Goal: Transaction & Acquisition: Purchase product/service

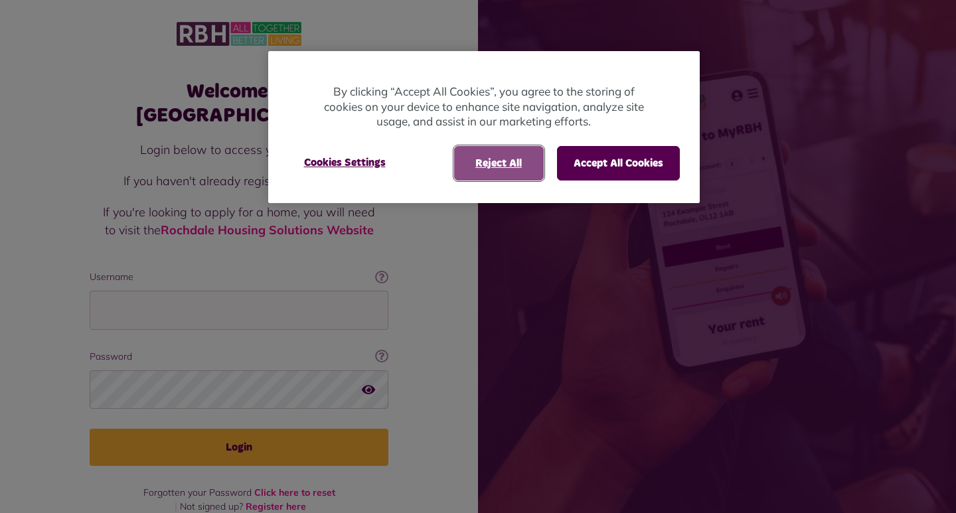
click at [499, 173] on button "Reject All" at bounding box center [499, 163] width 90 height 35
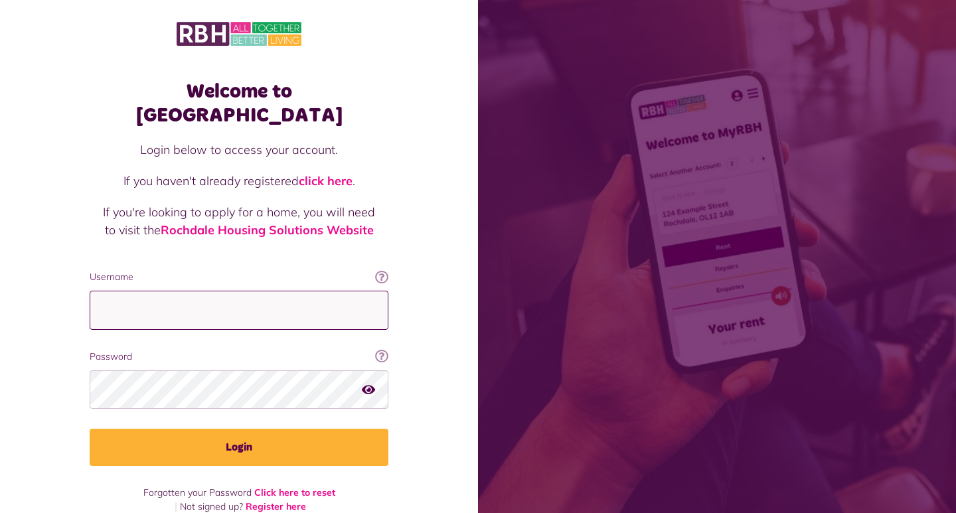
click at [329, 291] on input "Username" at bounding box center [239, 310] width 299 height 39
type input "**********"
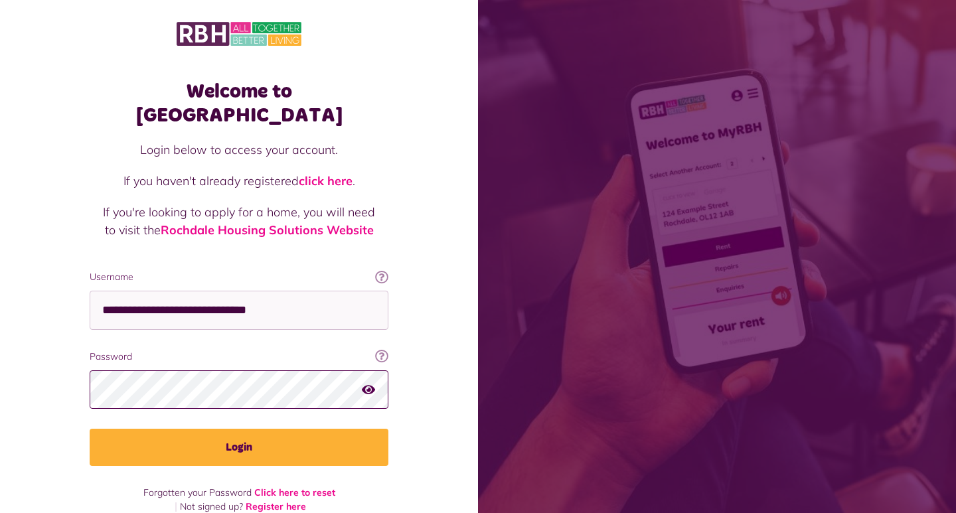
click at [90, 429] on button "Login" at bounding box center [239, 447] width 299 height 37
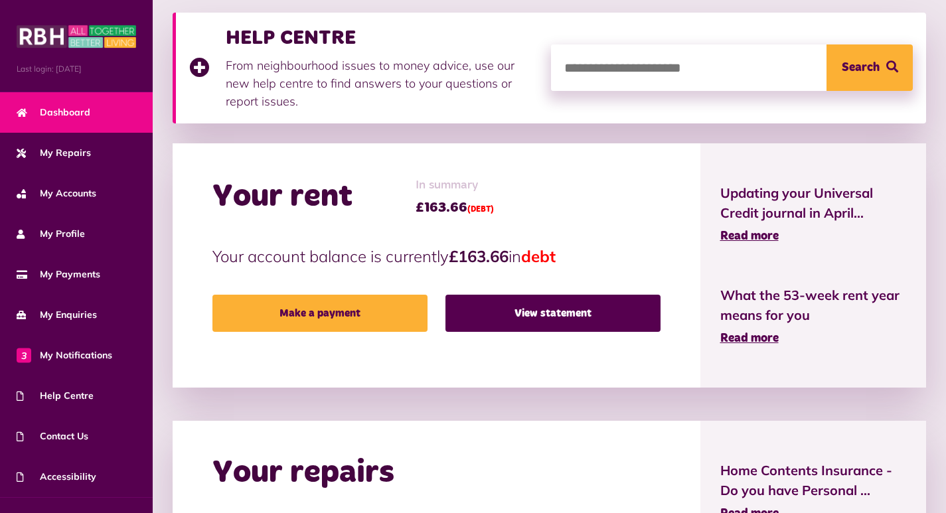
scroll to position [332, 0]
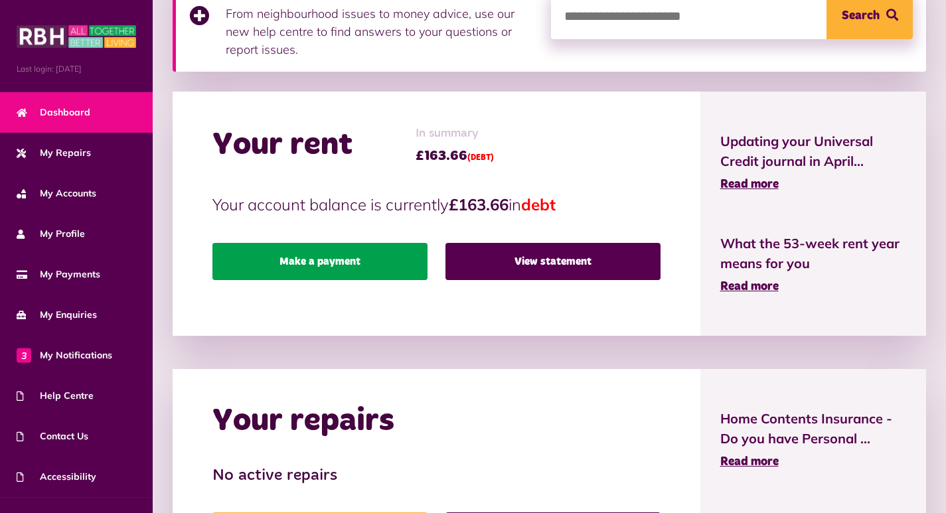
click at [371, 268] on link "Make a payment" at bounding box center [320, 261] width 215 height 37
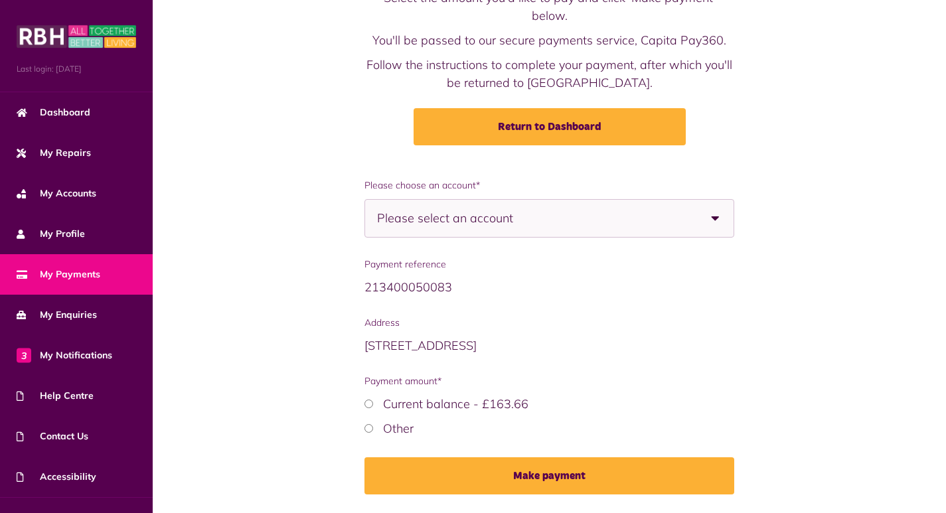
scroll to position [116, 0]
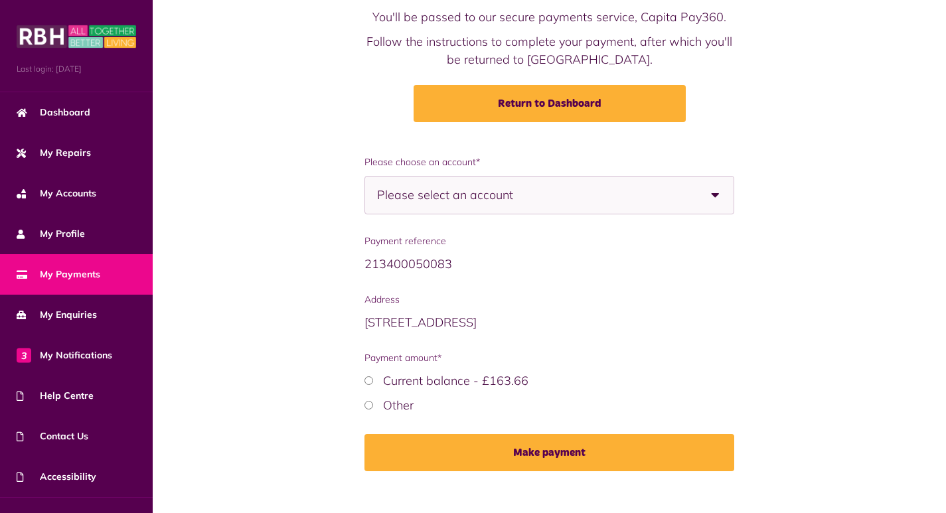
click at [462, 184] on span "Please select an account" at bounding box center [468, 195] width 183 height 37
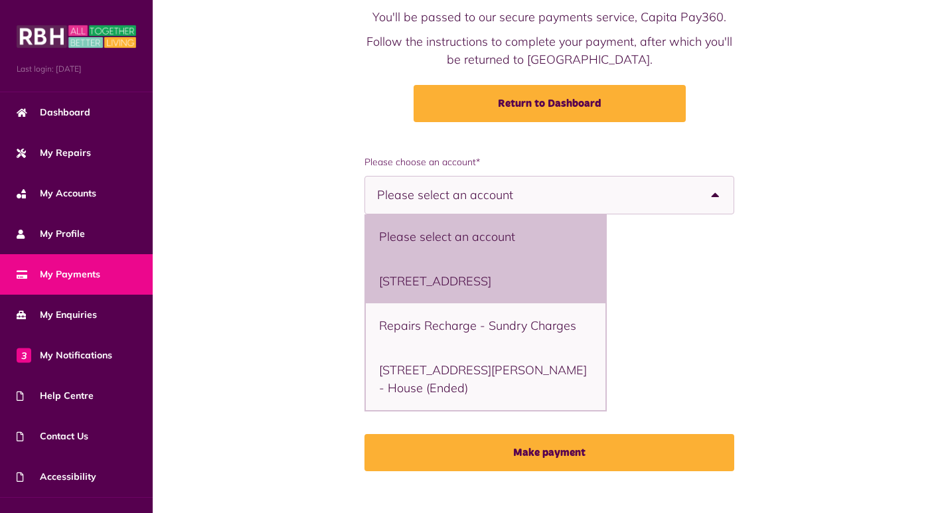
click at [479, 264] on li "5 Parkfield, Middleton, M24 4AS - Flat" at bounding box center [486, 281] width 240 height 44
select select "**********"
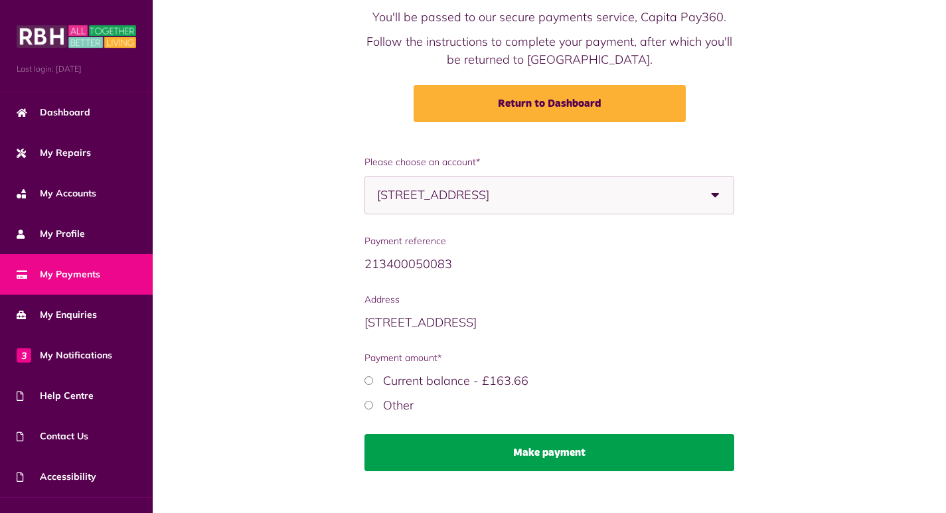
click at [621, 440] on button "Make payment" at bounding box center [550, 452] width 371 height 37
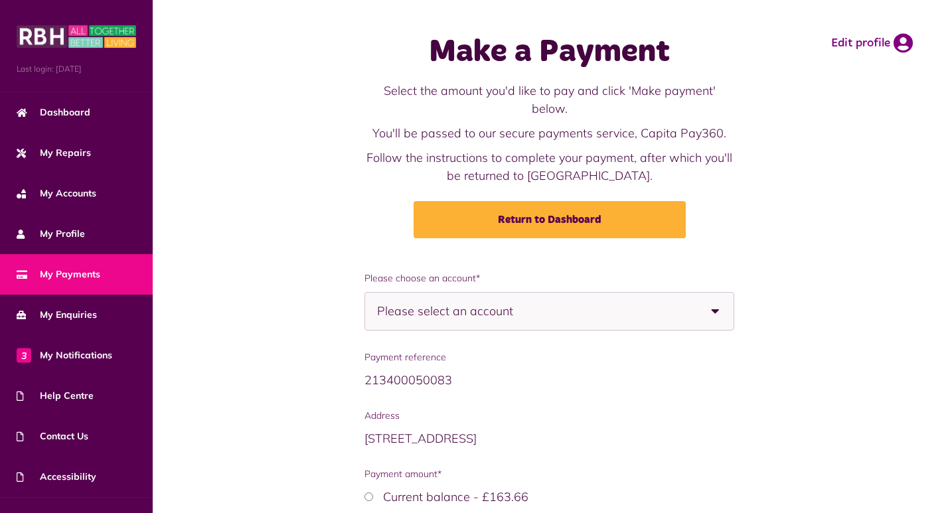
scroll to position [116, 0]
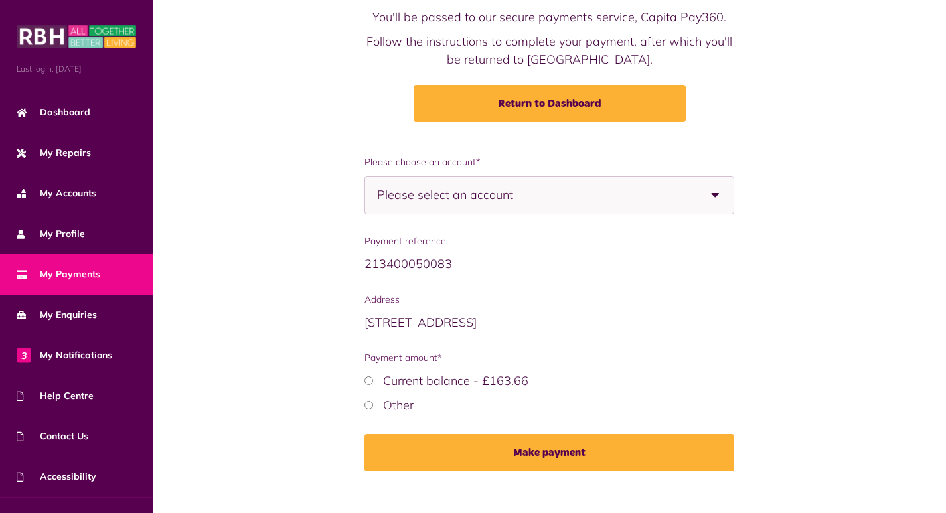
click at [414, 398] on label "Other" at bounding box center [398, 405] width 31 height 15
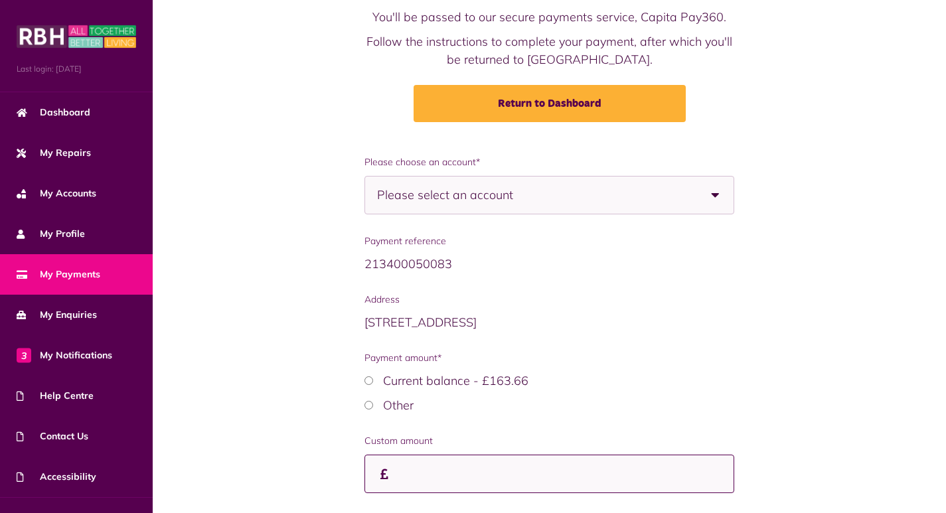
click at [523, 455] on input "Custom amount" at bounding box center [550, 474] width 371 height 39
click at [450, 192] on span "Please select an account" at bounding box center [468, 195] width 183 height 37
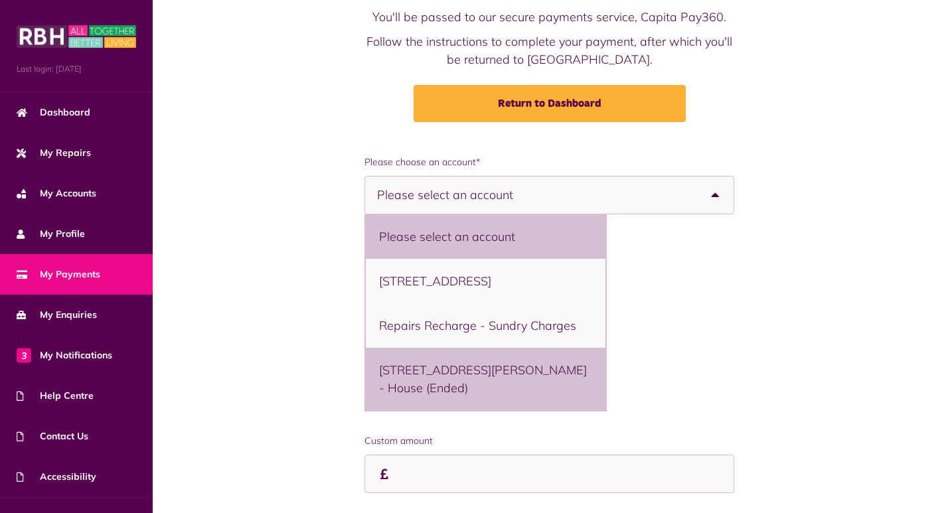
click at [507, 355] on li "33 The Heath, Middleton, M24 1TD - House (Ended)" at bounding box center [486, 379] width 240 height 62
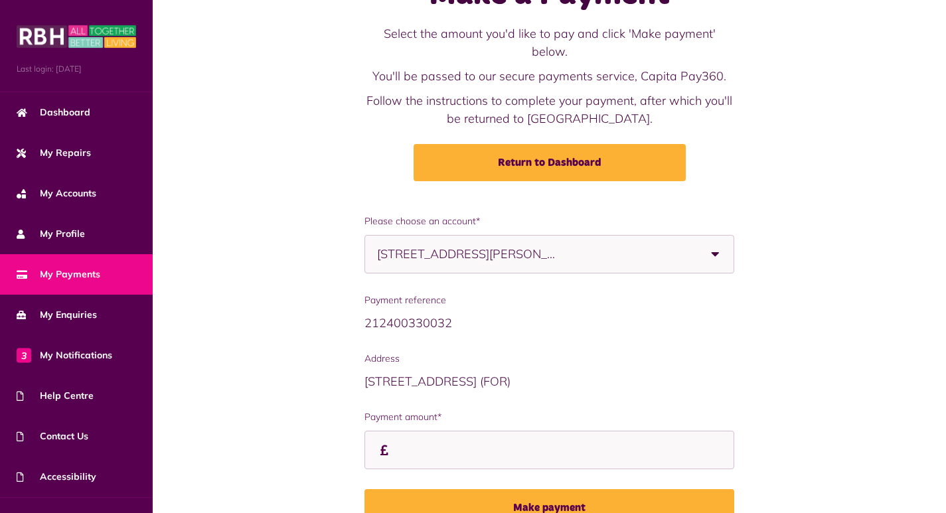
scroll to position [112, 0]
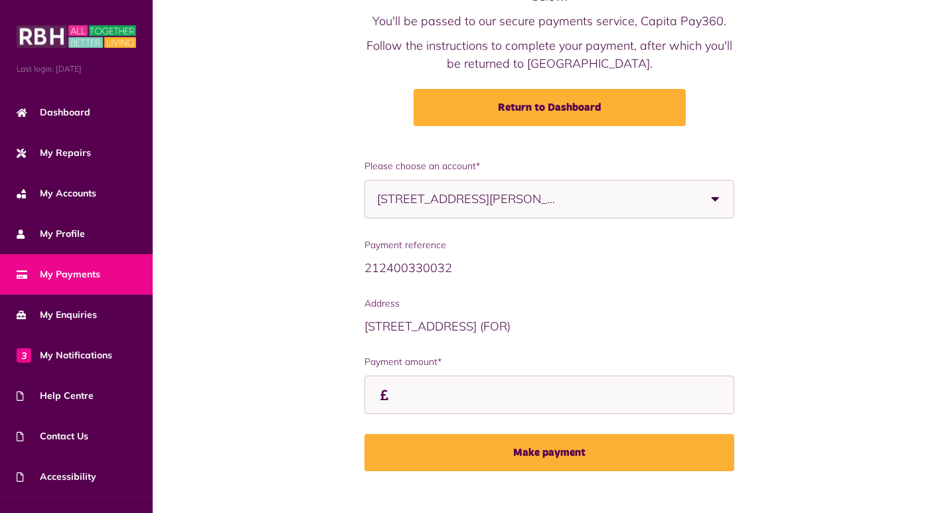
click at [491, 181] on span "[STREET_ADDRESS][PERSON_NAME] - House (Ended)" at bounding box center [468, 199] width 183 height 37
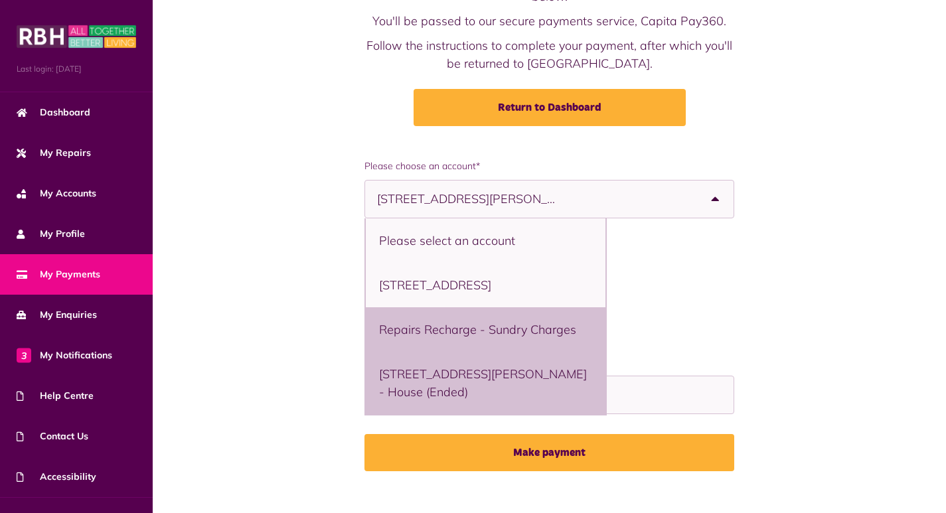
click at [519, 314] on li "Repairs Recharge - Sundry Charges" at bounding box center [486, 329] width 240 height 44
select select "**********"
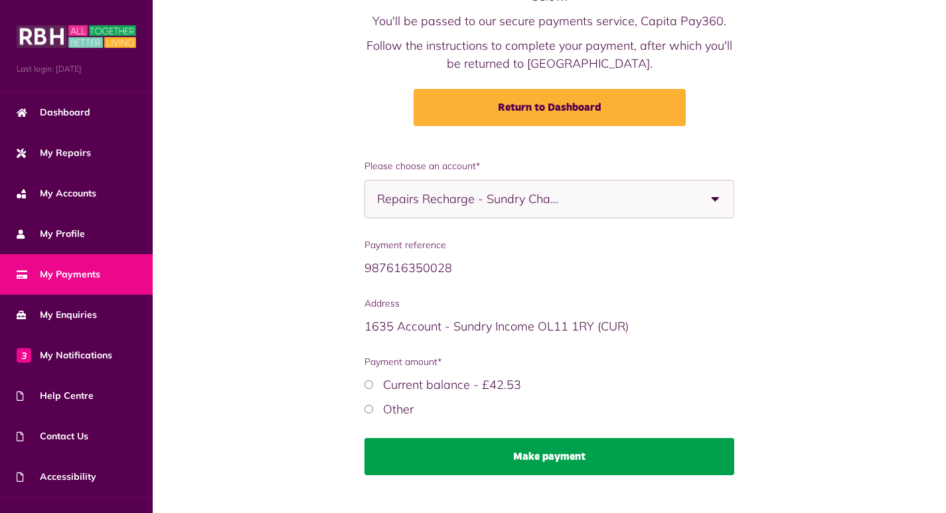
click at [503, 454] on button "Make payment" at bounding box center [550, 456] width 371 height 37
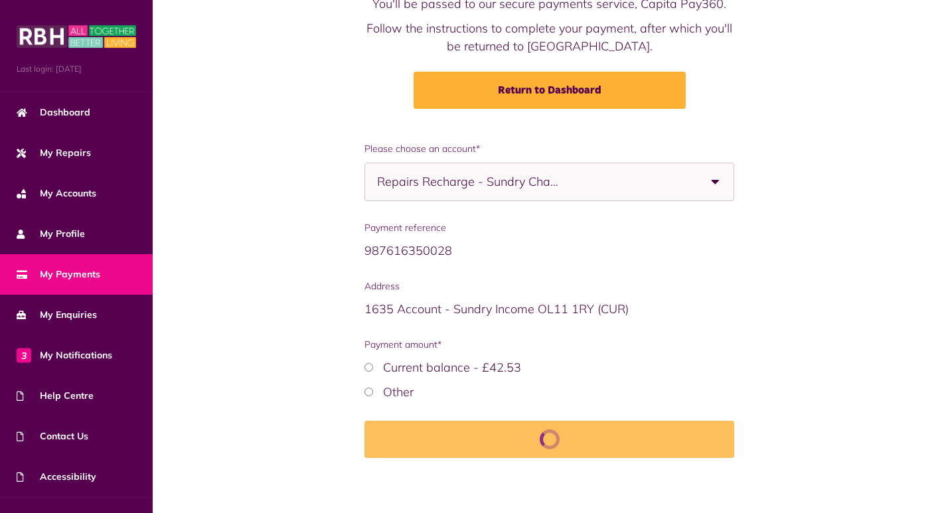
scroll to position [134, 0]
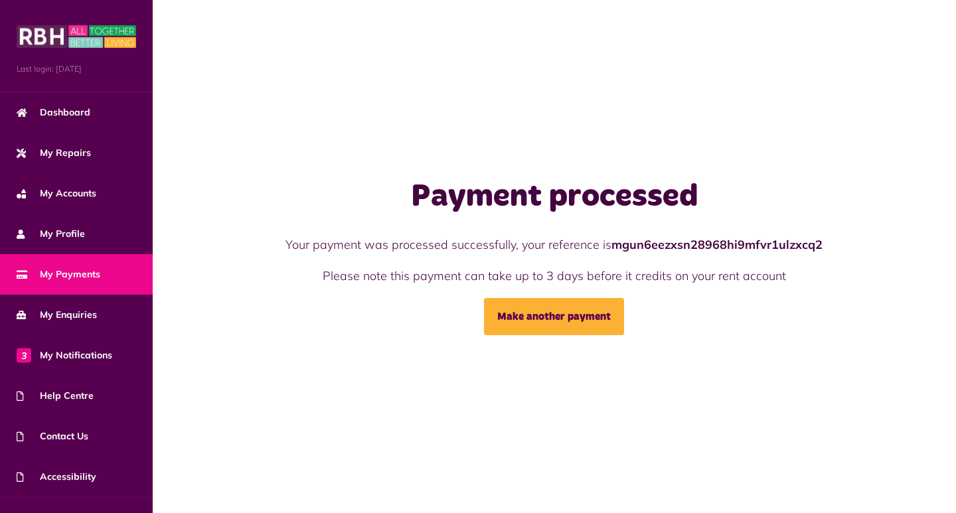
click at [82, 278] on span "My Payments" at bounding box center [59, 275] width 84 height 14
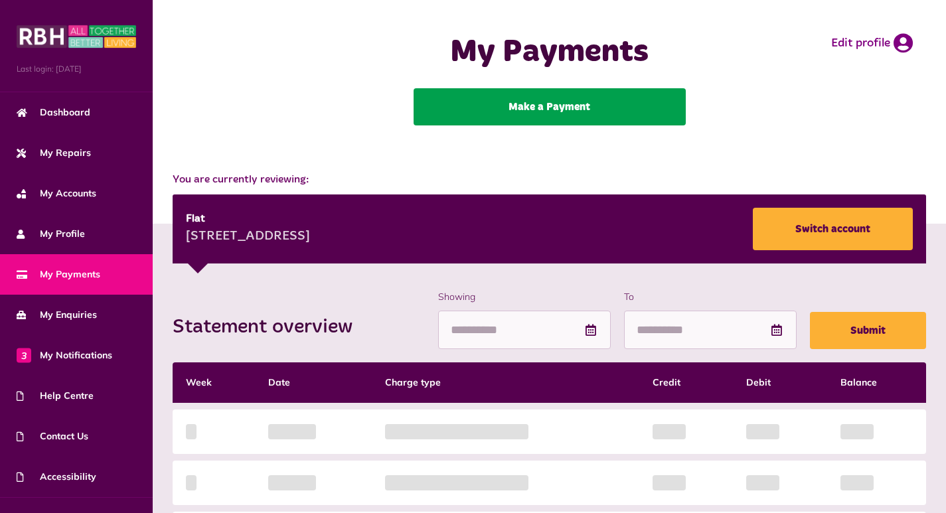
click at [521, 103] on link "Make a Payment" at bounding box center [550, 106] width 272 height 37
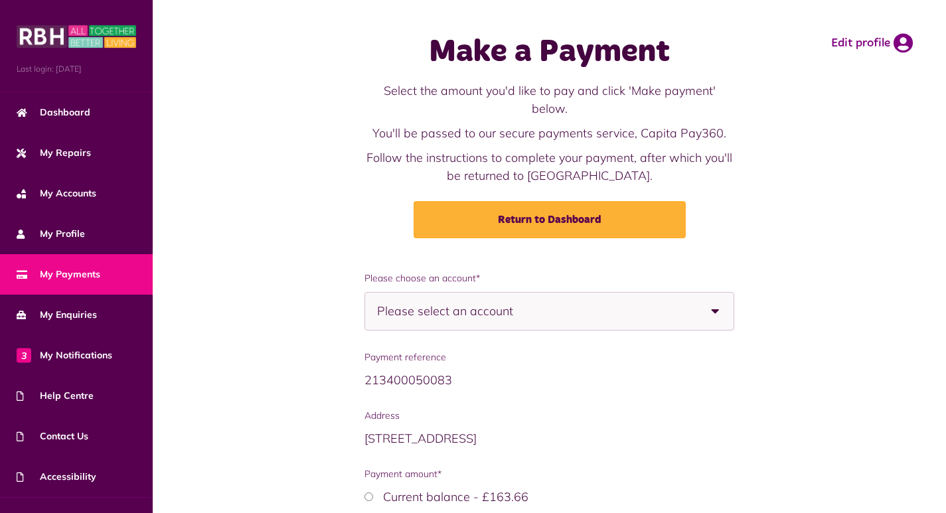
scroll to position [116, 0]
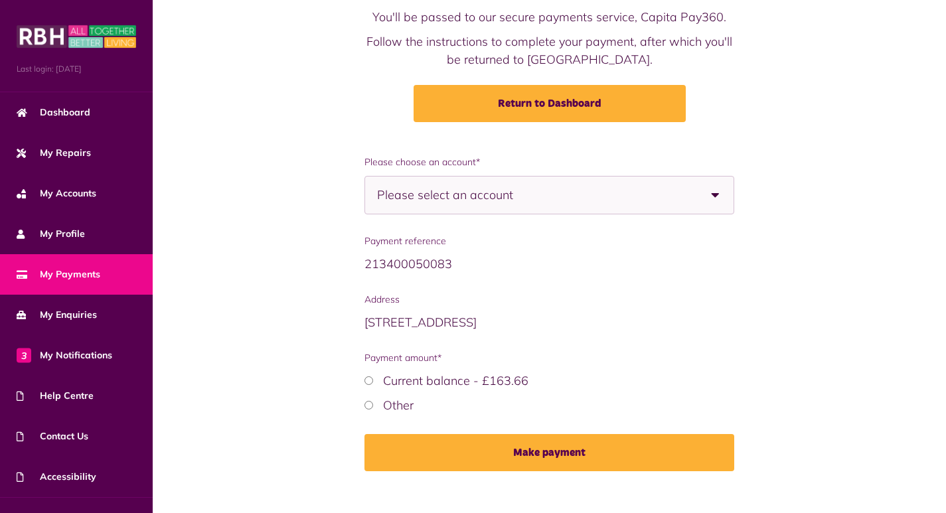
click at [507, 191] on span "Please select an account" at bounding box center [468, 195] width 183 height 37
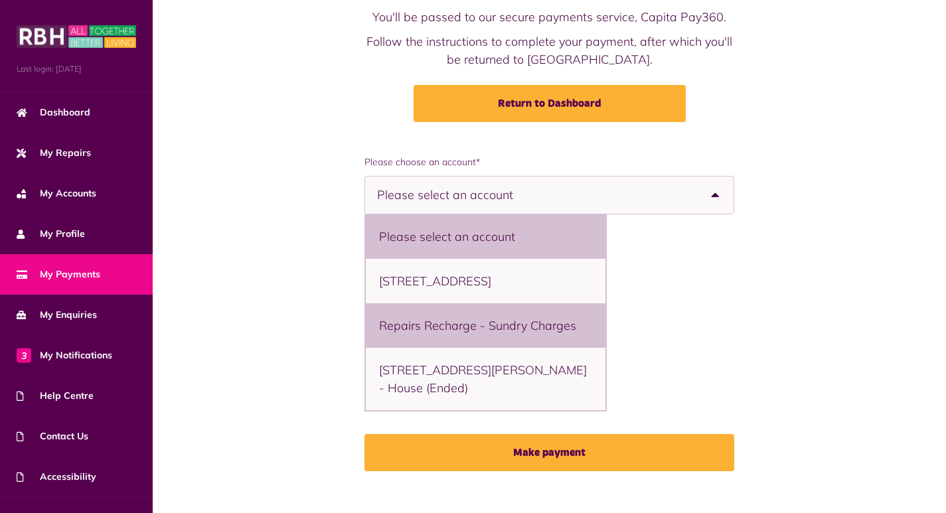
click at [521, 317] on li "Repairs Recharge - Sundry Charges" at bounding box center [486, 325] width 240 height 44
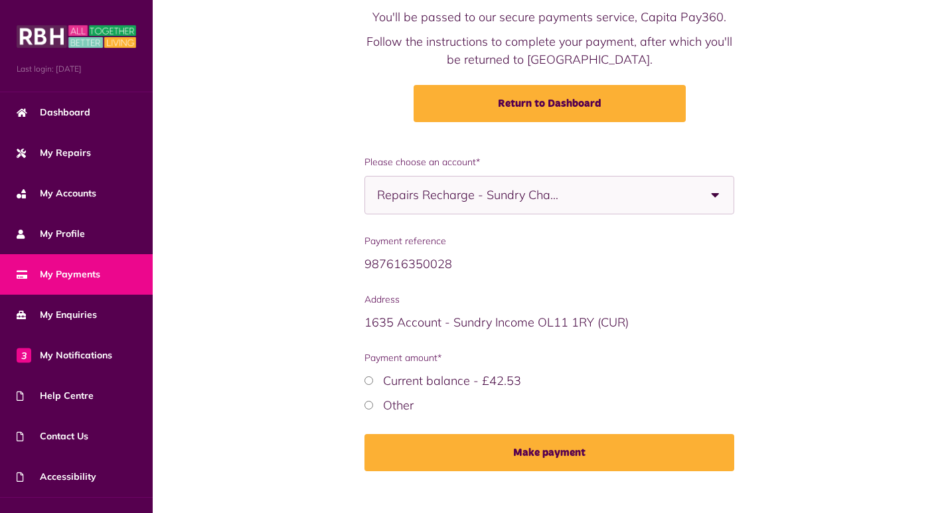
click at [520, 181] on span "Repairs Recharge - Sundry Charges" at bounding box center [468, 195] width 183 height 37
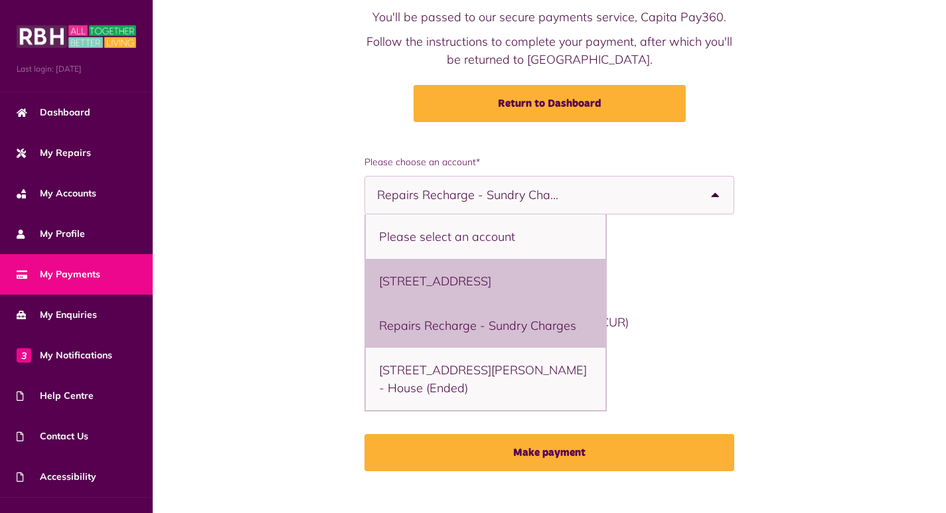
click at [522, 280] on li "[STREET_ADDRESS]" at bounding box center [486, 281] width 240 height 44
select select "**********"
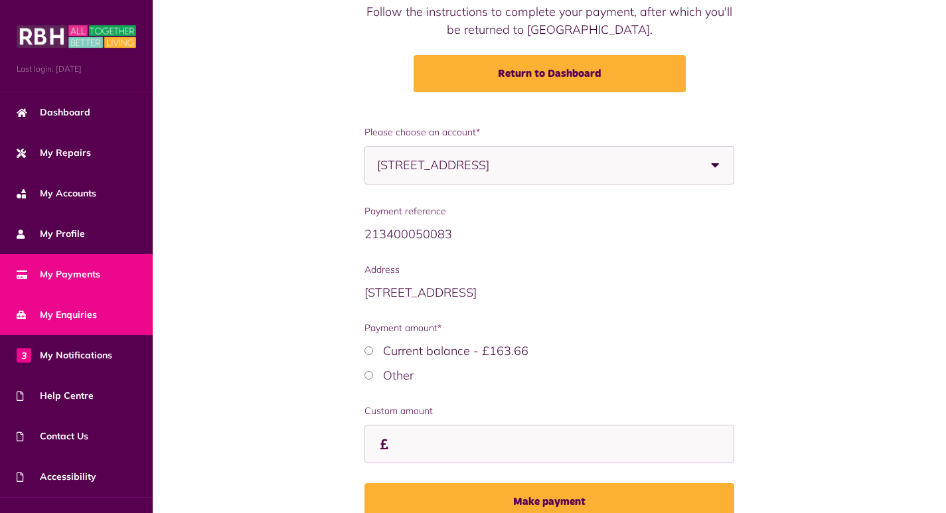
scroll to position [62, 0]
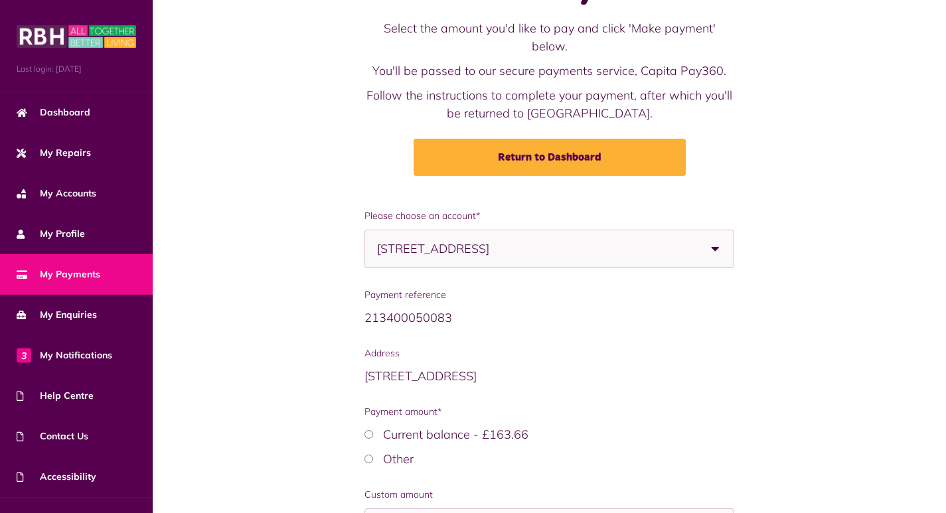
click at [90, 265] on link "My Payments" at bounding box center [76, 274] width 153 height 41
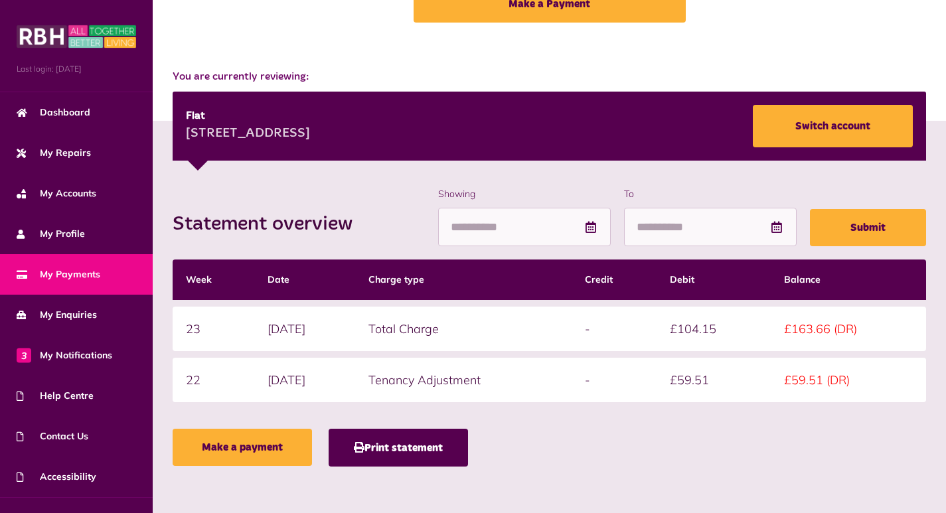
scroll to position [102, 0]
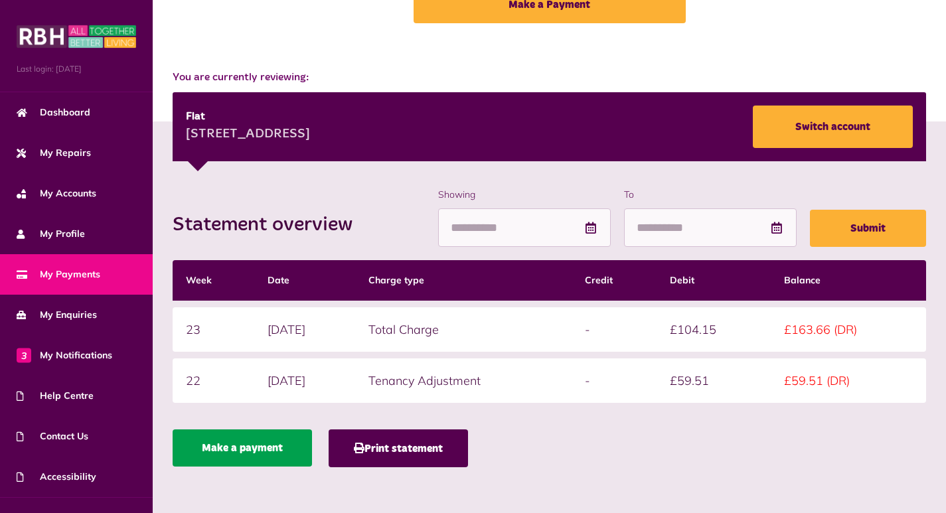
click at [312, 455] on link "Make a payment" at bounding box center [242, 448] width 139 height 37
click at [312, 450] on link "Make a payment" at bounding box center [242, 448] width 139 height 37
click at [312, 456] on link "Make a payment" at bounding box center [242, 448] width 139 height 37
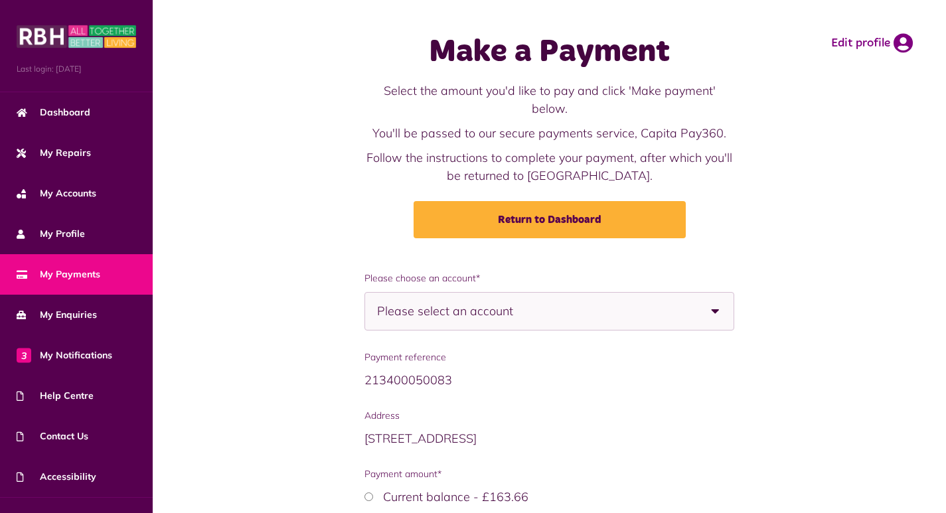
click at [542, 293] on span "Please select an account" at bounding box center [468, 311] width 183 height 37
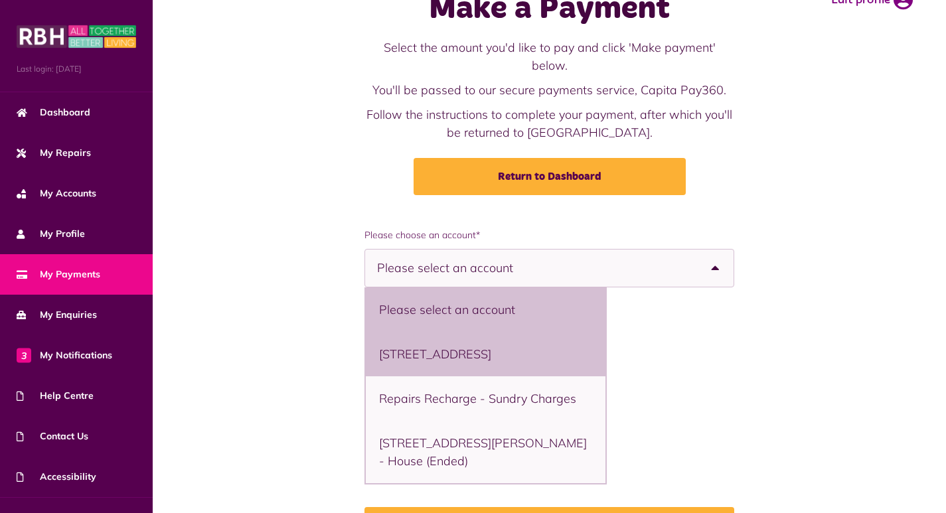
scroll to position [66, 0]
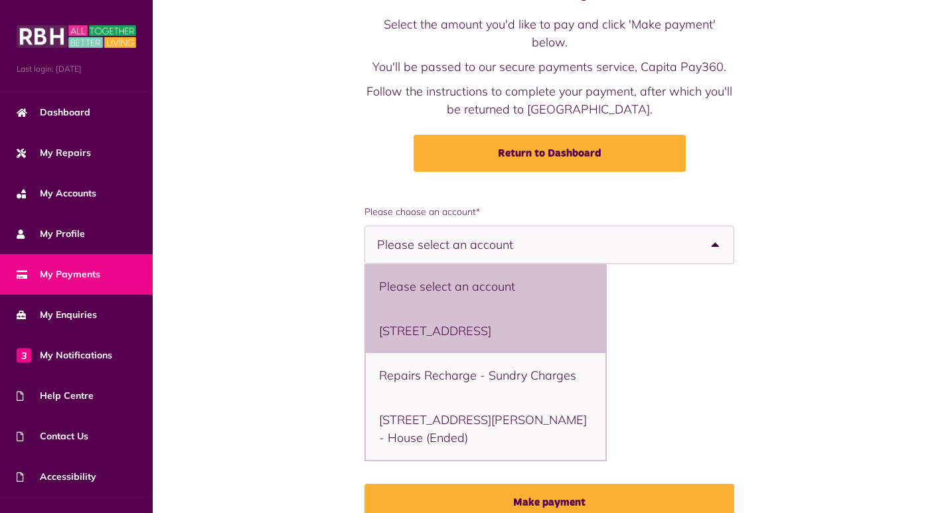
click at [528, 316] on li "[STREET_ADDRESS]" at bounding box center [486, 331] width 240 height 44
select select "**********"
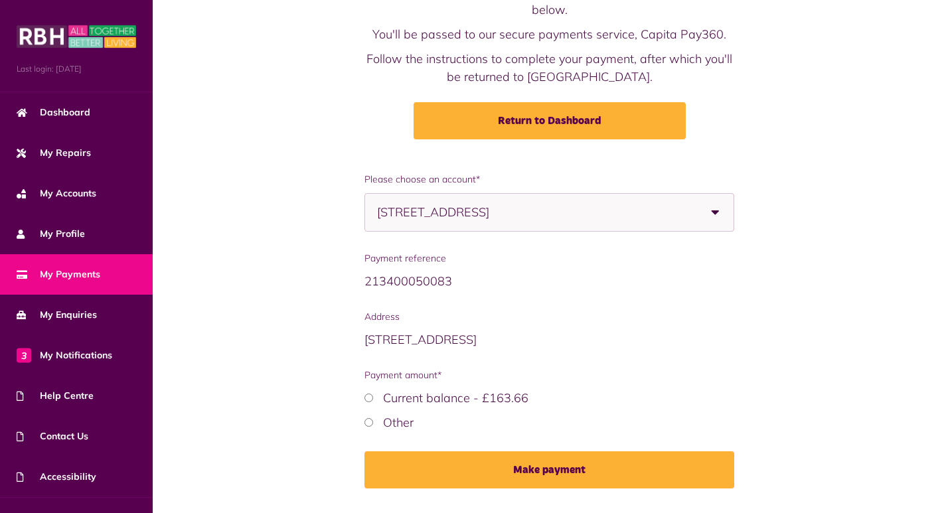
scroll to position [116, 0]
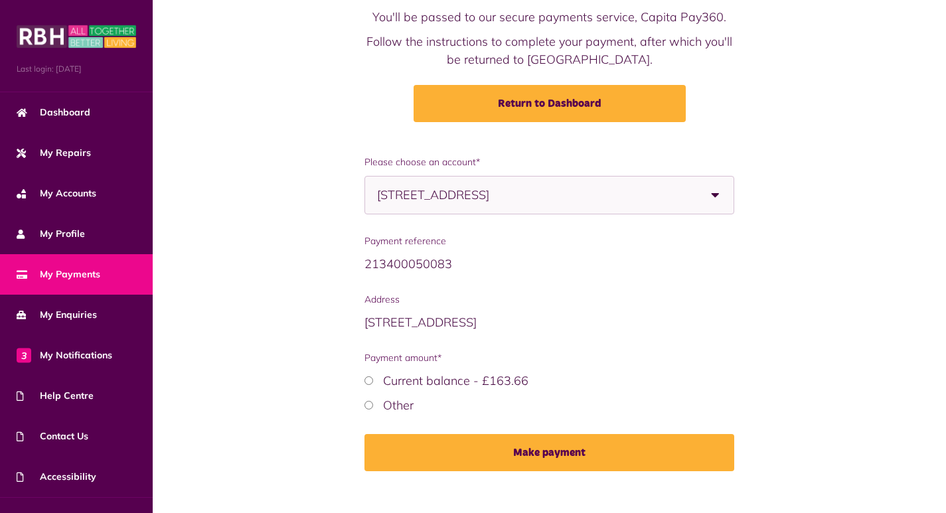
click at [438, 396] on div "Other" at bounding box center [550, 405] width 371 height 18
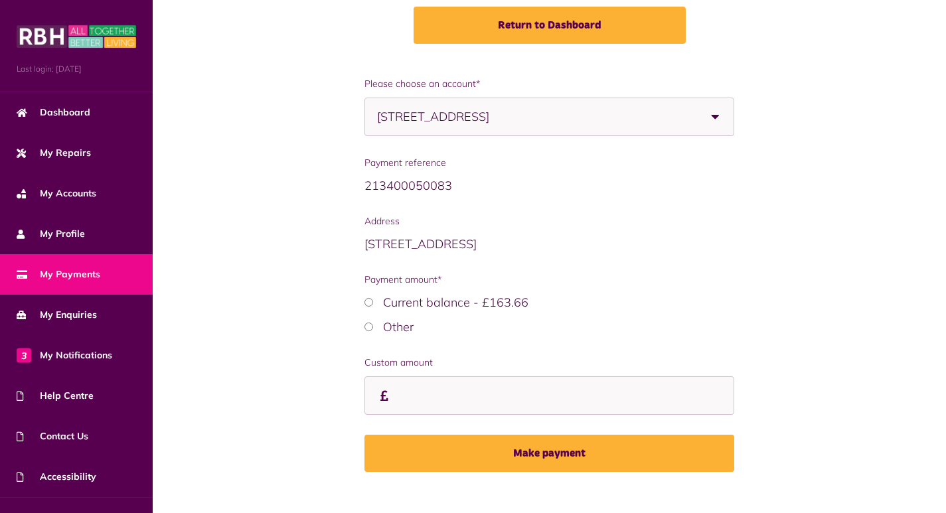
scroll to position [195, 0]
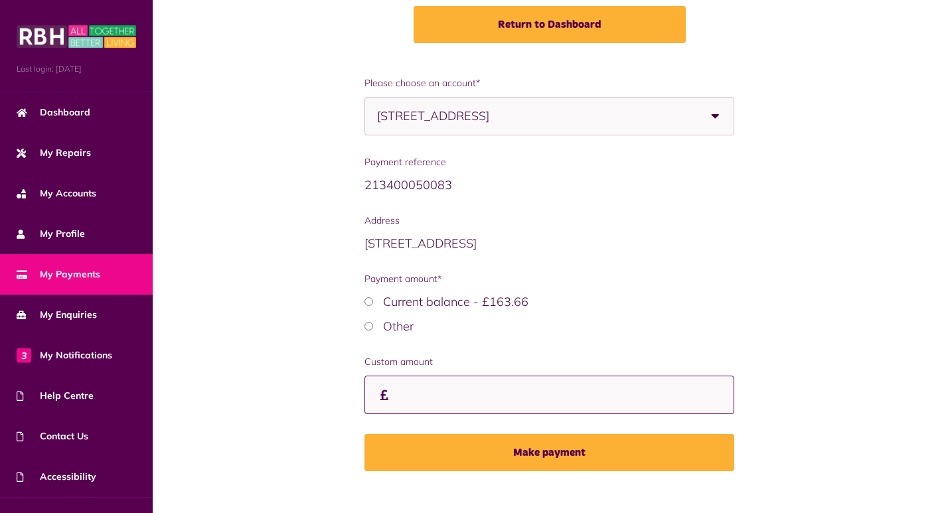
click at [523, 385] on input "Custom amount" at bounding box center [550, 395] width 371 height 39
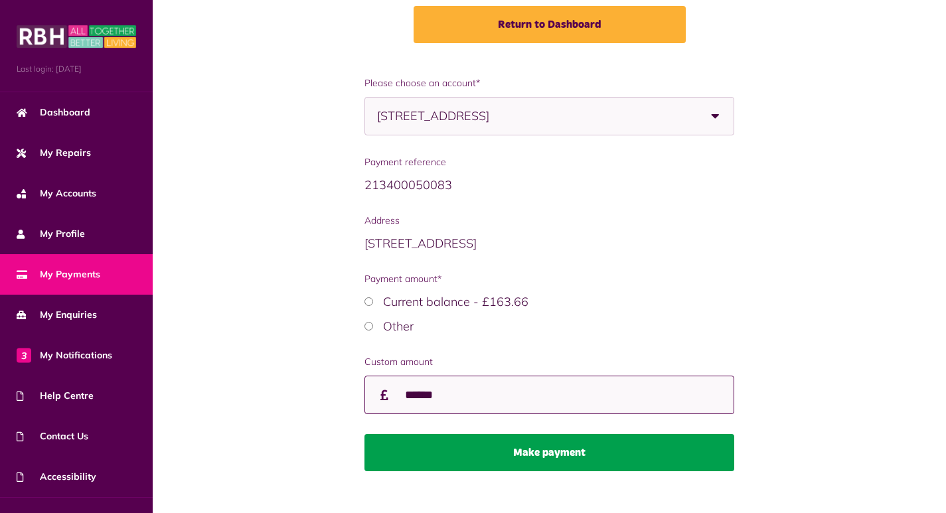
type input "******"
click at [545, 442] on button "Make payment" at bounding box center [550, 452] width 371 height 37
